Goal: Check status: Check status

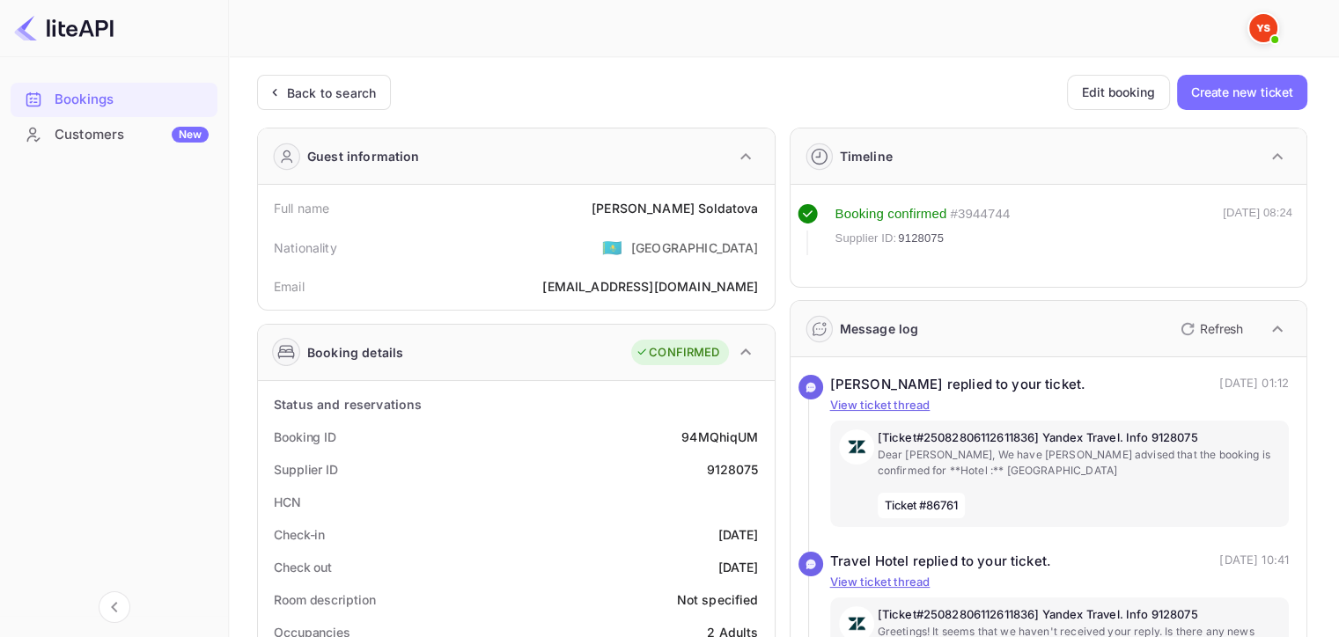
click at [305, 94] on div "Back to search" at bounding box center [331, 93] width 89 height 18
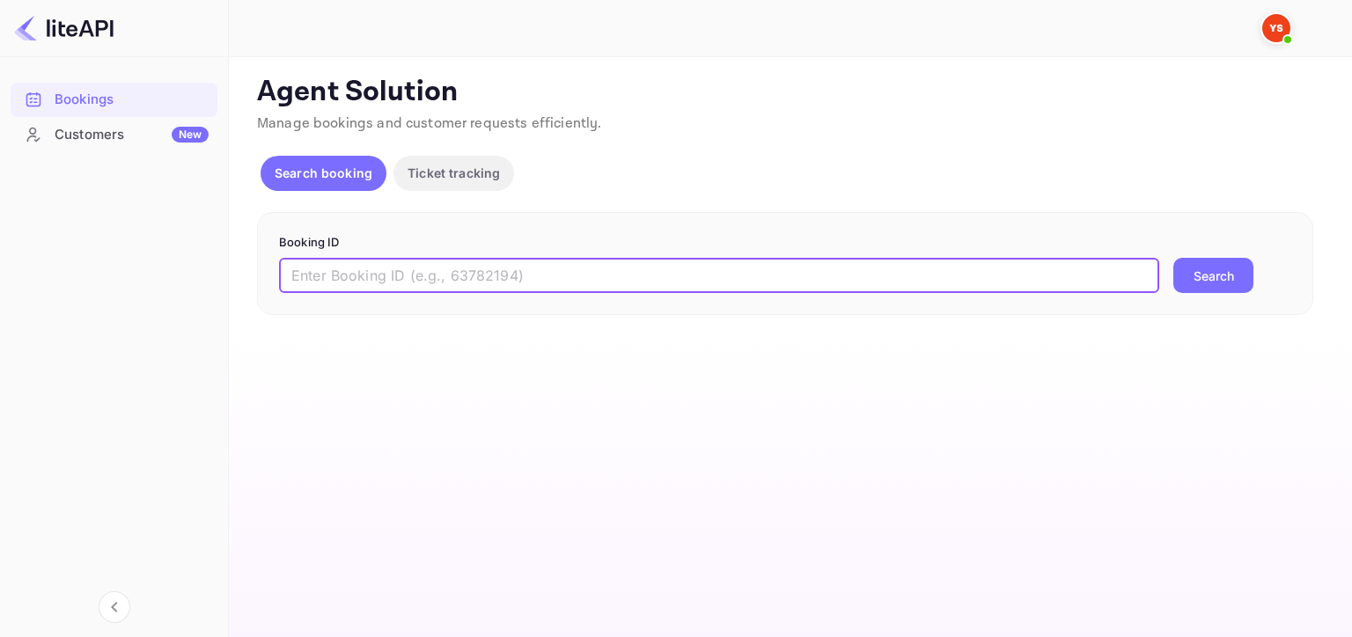
click at [423, 273] on input "text" at bounding box center [719, 275] width 880 height 35
paste input "8786749"
type input "8786749"
click at [1174, 258] on button "Search" at bounding box center [1214, 275] width 80 height 35
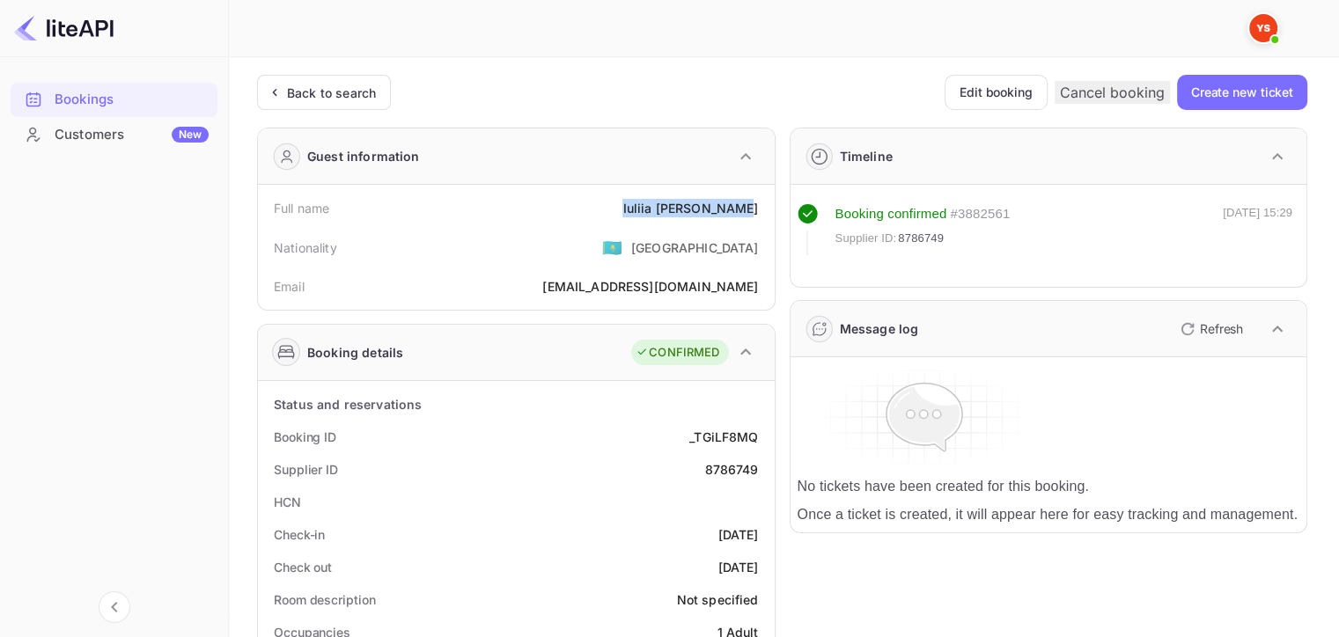
drag, startPoint x: 635, startPoint y: 206, endPoint x: 769, endPoint y: 205, distance: 133.8
click at [769, 205] on div "Full name [PERSON_NAME] Nationality 🇰🇿 [DEMOGRAPHIC_DATA] Email [EMAIL_ADDRESS]…" at bounding box center [516, 247] width 517 height 125
copy div "[PERSON_NAME]"
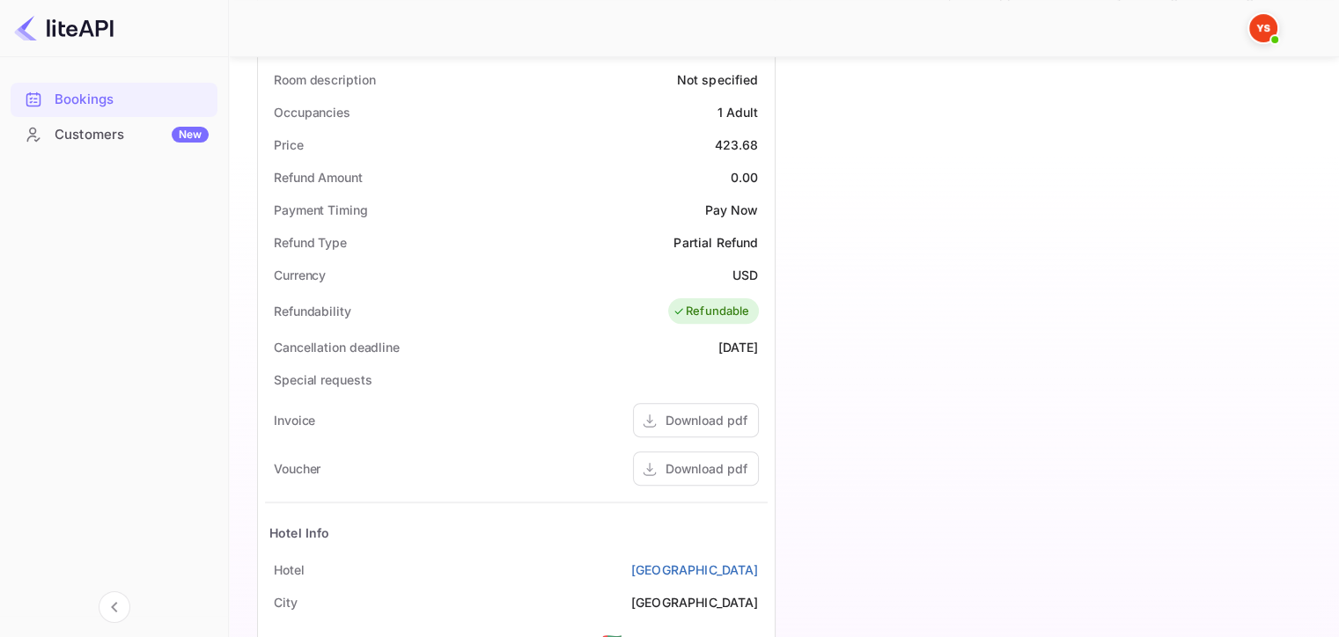
scroll to position [514, 0]
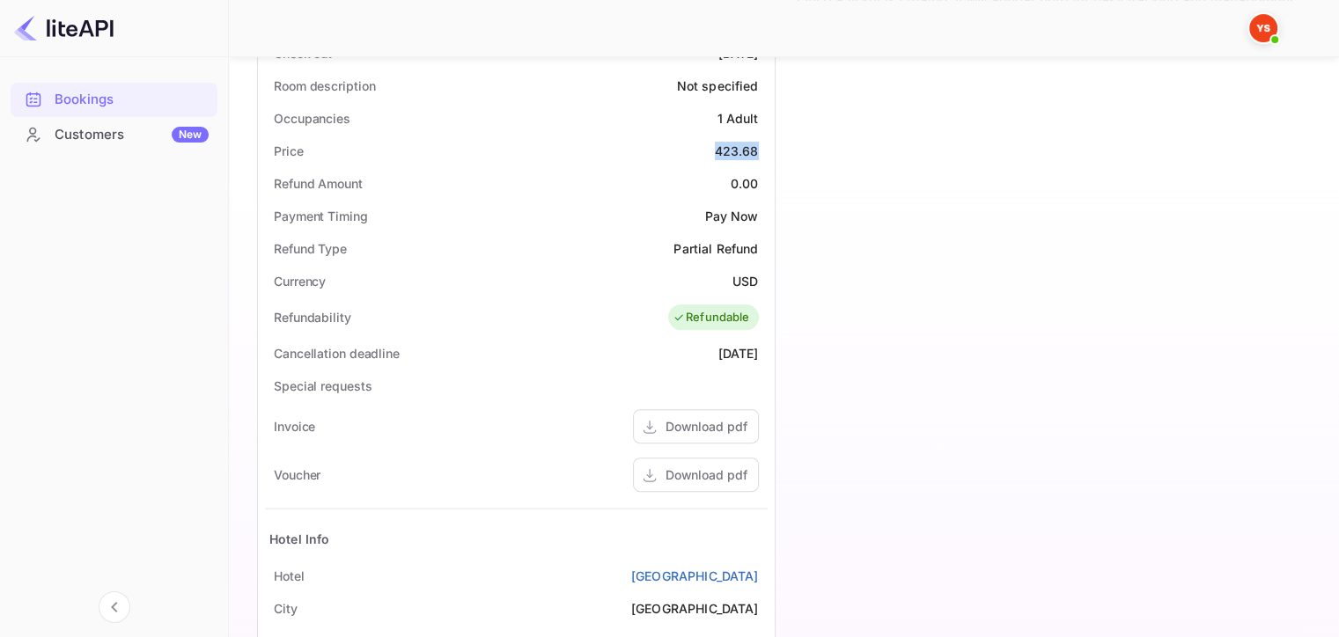
drag, startPoint x: 710, startPoint y: 151, endPoint x: 772, endPoint y: 147, distance: 61.8
click at [772, 147] on div "Status and reservations Booking ID _TGiLF8MQ Supplier ID 8786749 HCN Check-in […" at bounding box center [516, 352] width 517 height 970
copy div "423.68"
